Goal: Task Accomplishment & Management: Manage account settings

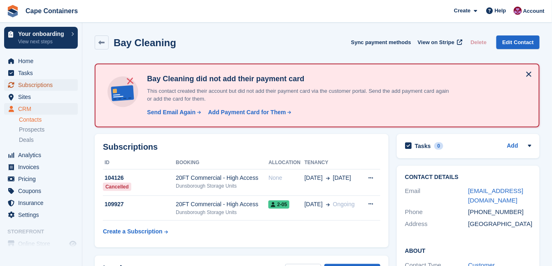
click at [30, 84] on span "Subscriptions" at bounding box center [42, 85] width 49 height 12
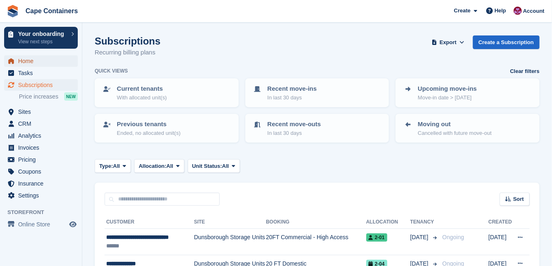
click at [27, 63] on span "Home" at bounding box center [42, 61] width 49 height 12
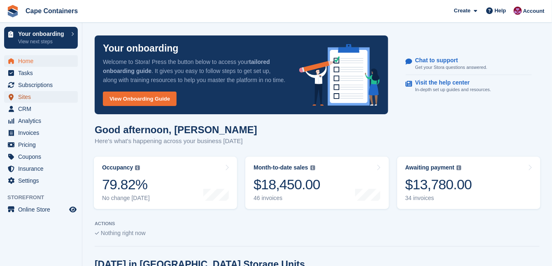
click at [26, 96] on span "Sites" at bounding box center [42, 97] width 49 height 12
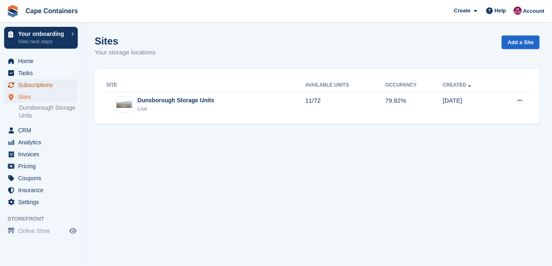
click at [31, 85] on span "Subscriptions" at bounding box center [42, 85] width 49 height 12
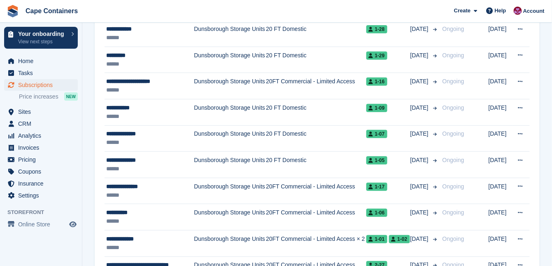
scroll to position [1021, 0]
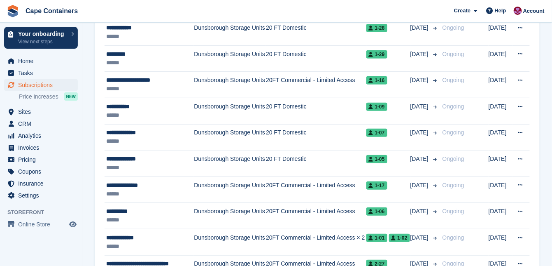
click at [237, 101] on td "Dunsborough Storage Units" at bounding box center [230, 111] width 72 height 26
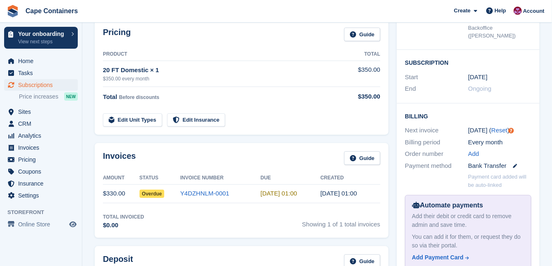
scroll to position [198, 0]
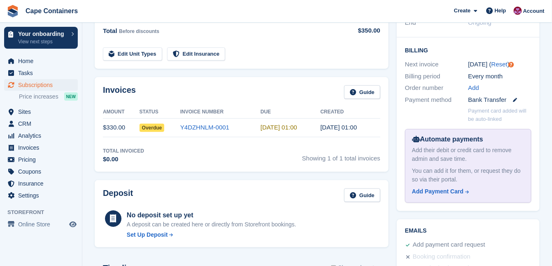
click at [156, 127] on span "Overdue" at bounding box center [152, 128] width 25 height 8
click at [371, 90] on link "Guide" at bounding box center [362, 92] width 36 height 14
click at [218, 128] on link "Y4DZHNLM-0001" at bounding box center [204, 127] width 49 height 7
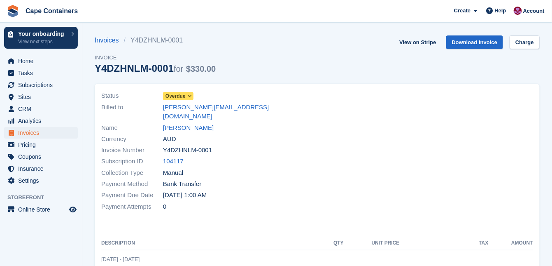
click at [476, 12] on icon at bounding box center [475, 10] width 3 height 5
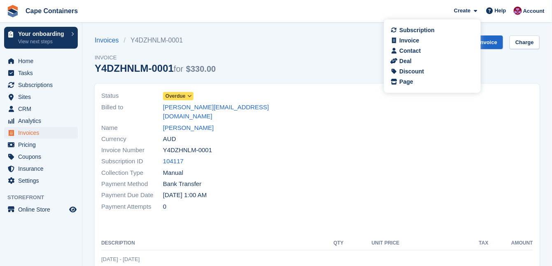
click at [418, 146] on div at bounding box center [427, 150] width 221 height 131
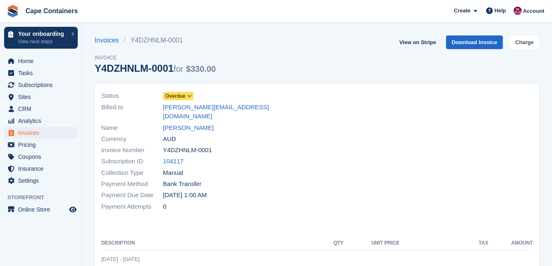
click at [525, 42] on link "Charge" at bounding box center [525, 42] width 30 height 14
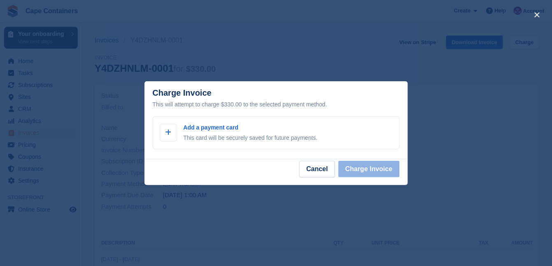
click at [443, 173] on div "close" at bounding box center [276, 133] width 552 height 266
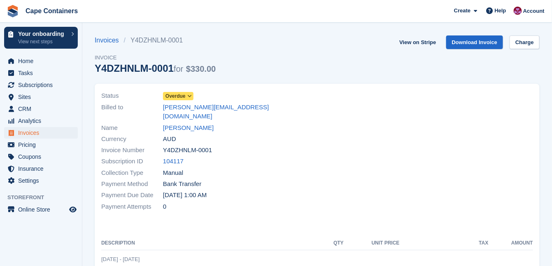
click at [173, 107] on link "andrew@moonshadowholdings.com.au" at bounding box center [237, 112] width 149 height 19
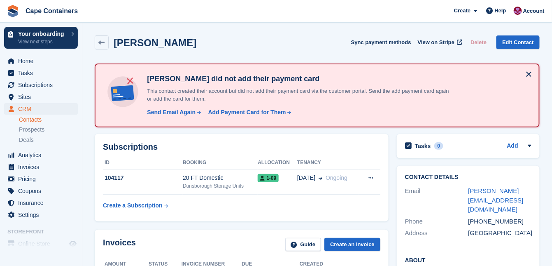
click at [103, 43] on icon at bounding box center [102, 43] width 6 height 6
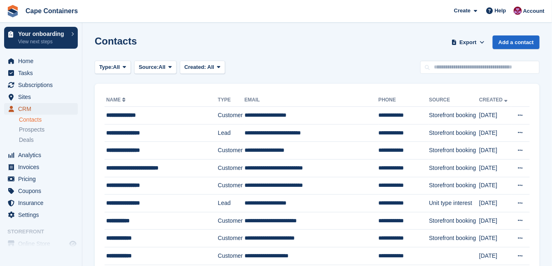
click at [36, 110] on span "CRM" at bounding box center [42, 109] width 49 height 12
click at [461, 72] on input "text" at bounding box center [479, 68] width 119 height 14
type input "****"
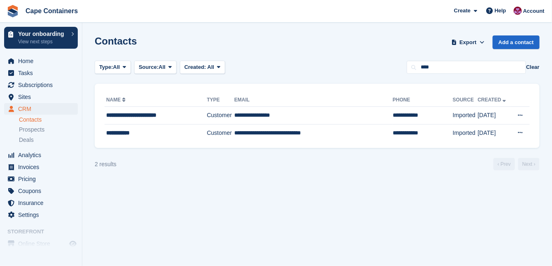
click at [127, 133] on div "**********" at bounding box center [152, 132] width 92 height 9
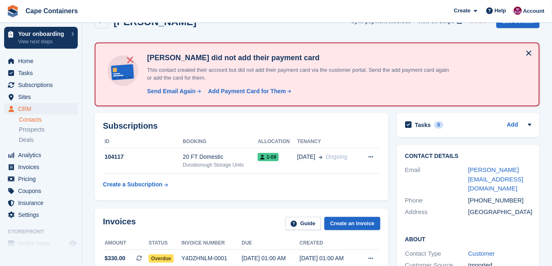
scroll to position [33, 0]
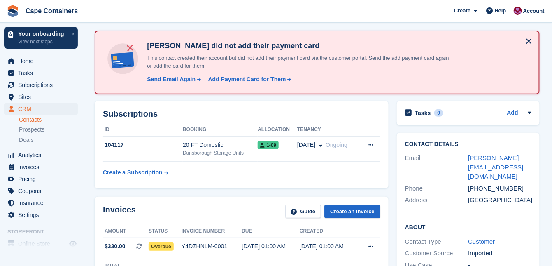
click at [202, 145] on div "20 FT Domestic" at bounding box center [220, 144] width 75 height 9
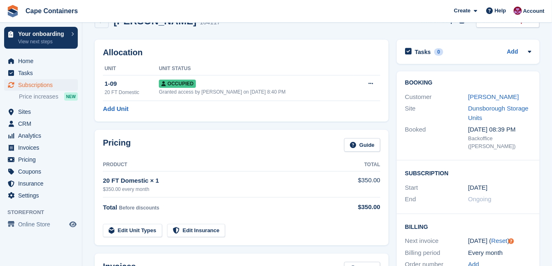
scroll to position [33, 0]
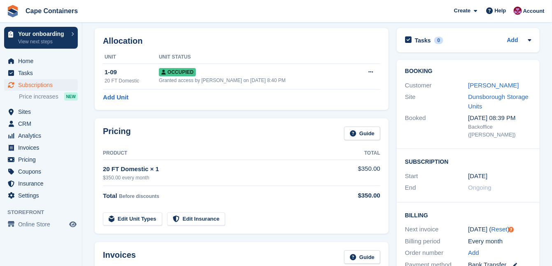
click at [470, 171] on time "[DATE]" at bounding box center [478, 175] width 19 height 9
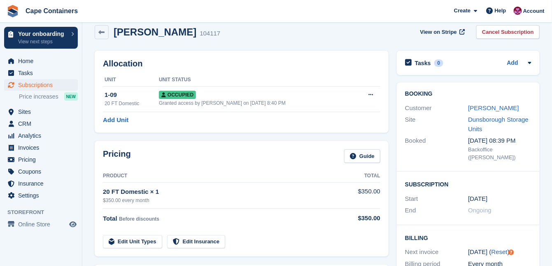
scroll to position [0, 0]
